Goal: Information Seeking & Learning: Learn about a topic

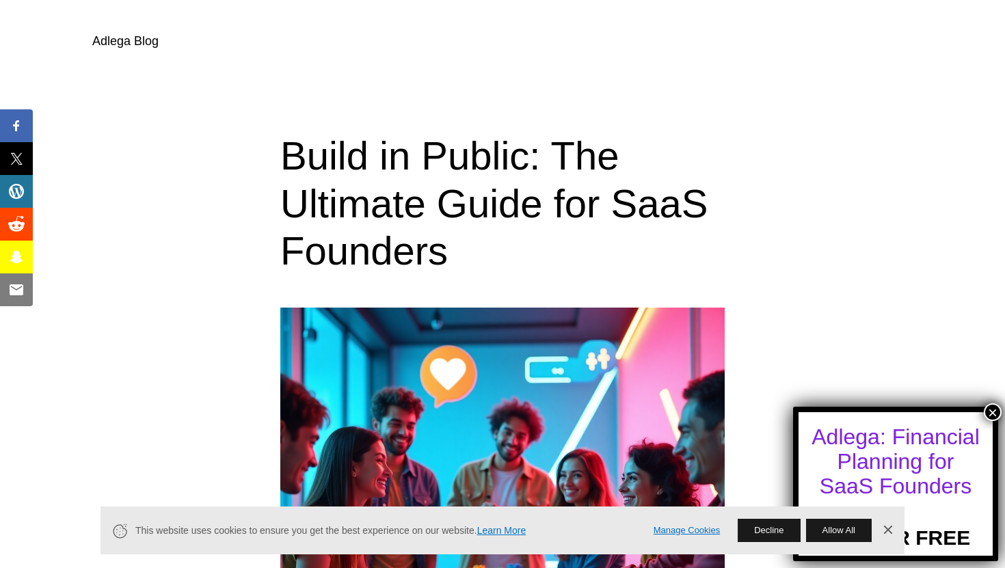
click at [459, 188] on h1 "Build in Public: The Ultimate Guide for SaaS Founders" at bounding box center [502, 203] width 444 height 143
click at [133, 46] on link "Adlega Blog" at bounding box center [125, 41] width 66 height 14
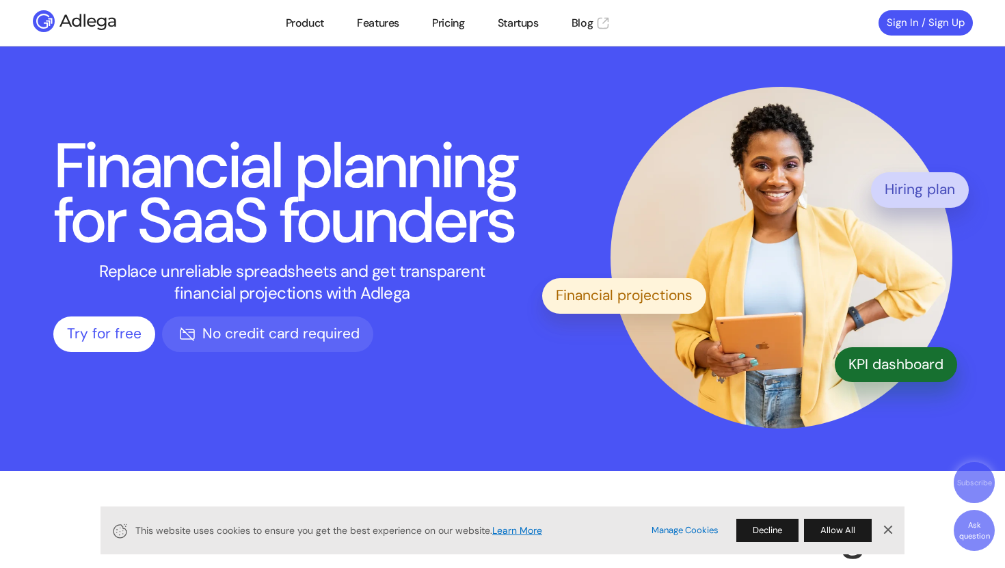
click at [306, 169] on h1 "Financial planning for SaaS founders" at bounding box center [292, 193] width 479 height 109
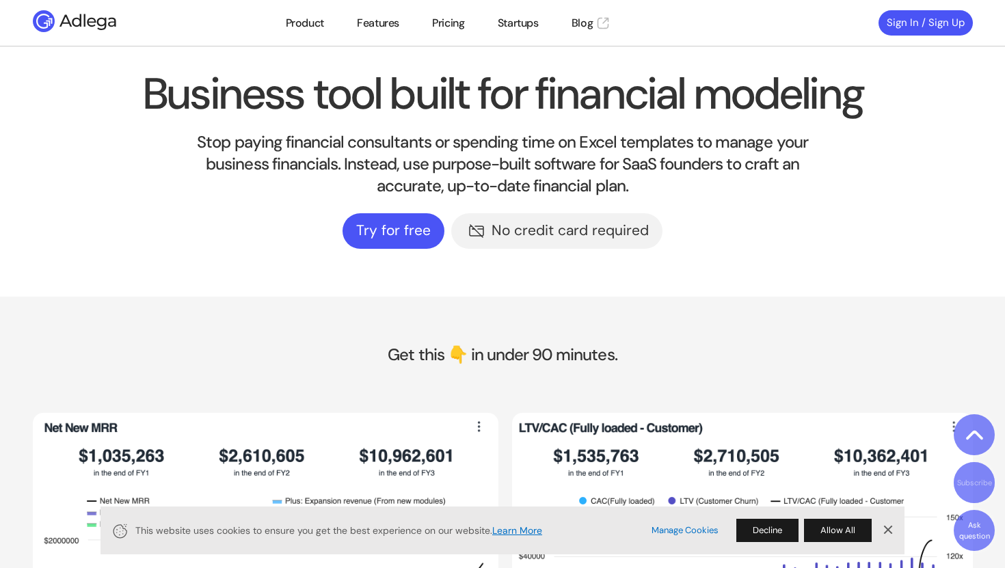
scroll to position [548, 0]
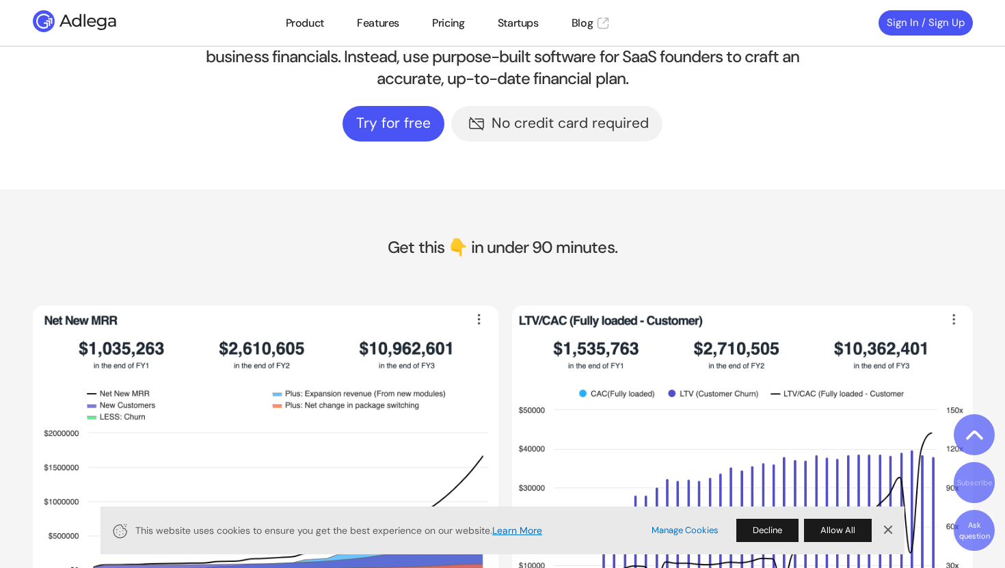
click at [373, 379] on img at bounding box center [265, 481] width 500 height 378
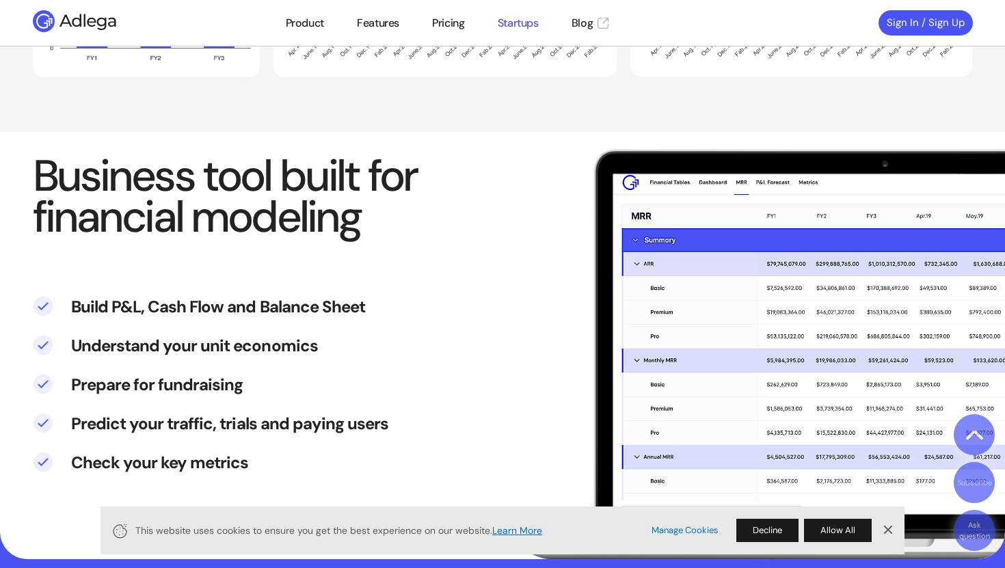
click at [522, 16] on link "Startups" at bounding box center [518, 23] width 41 height 16
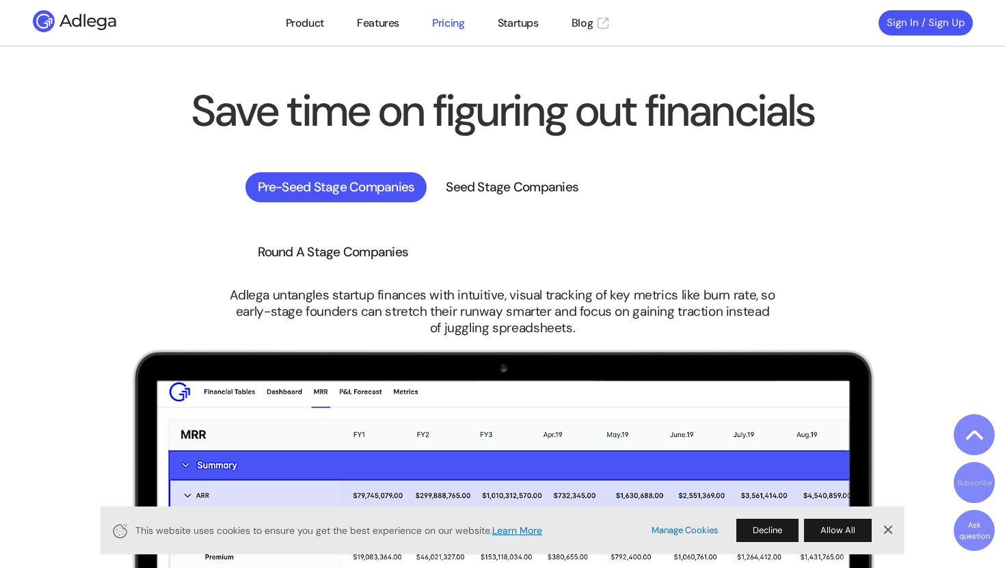
click at [448, 25] on link "Pricing" at bounding box center [448, 23] width 32 height 16
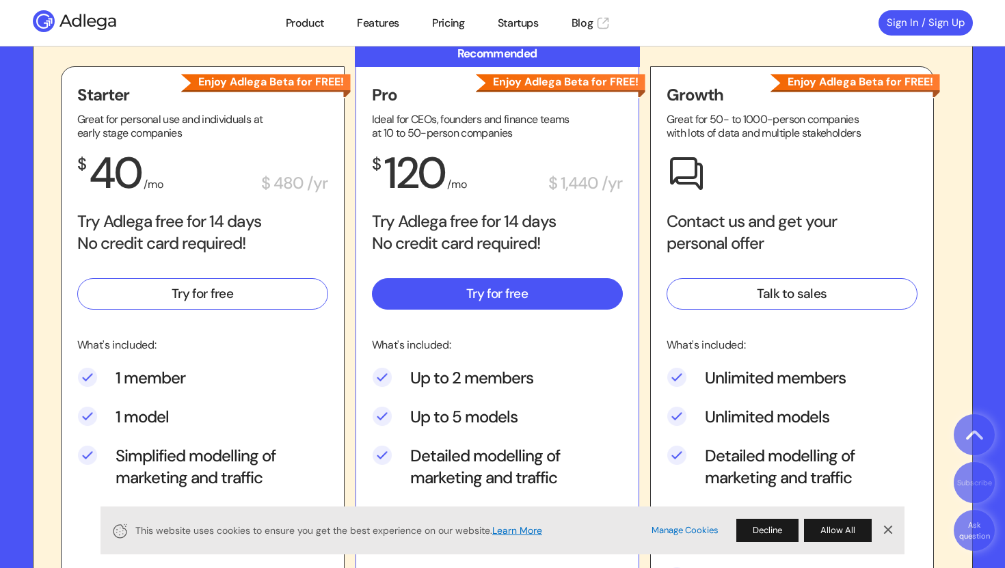
scroll to position [2541, 0]
